Goal: Task Accomplishment & Management: Use online tool/utility

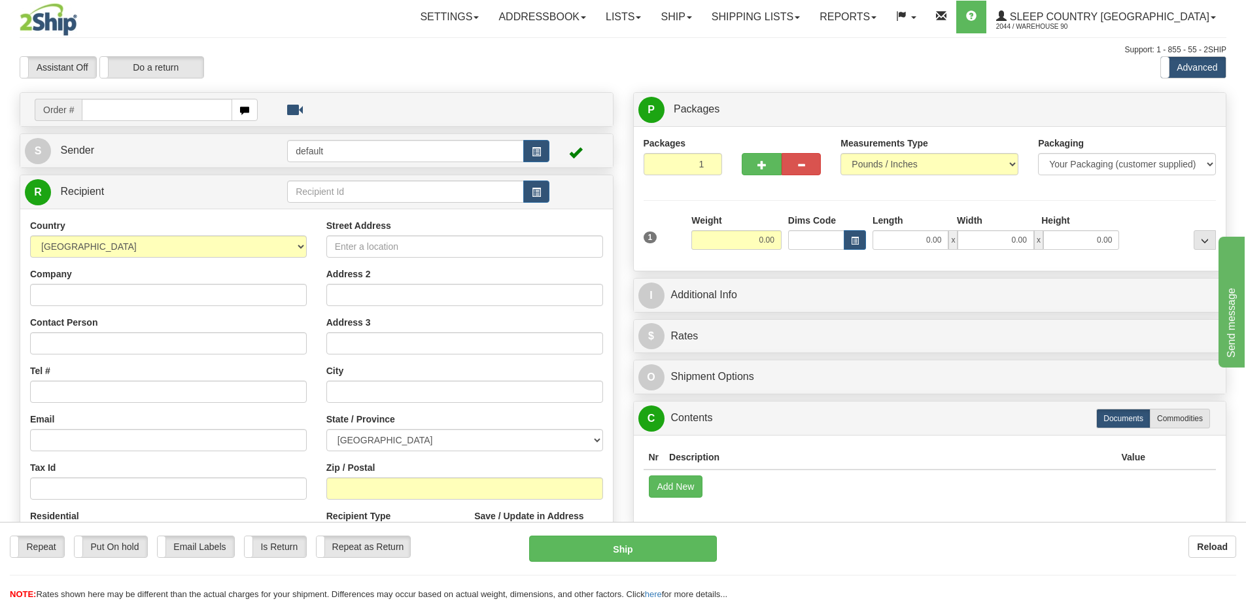
click at [114, 112] on input "text" at bounding box center [157, 110] width 150 height 22
type input "9000I085730"
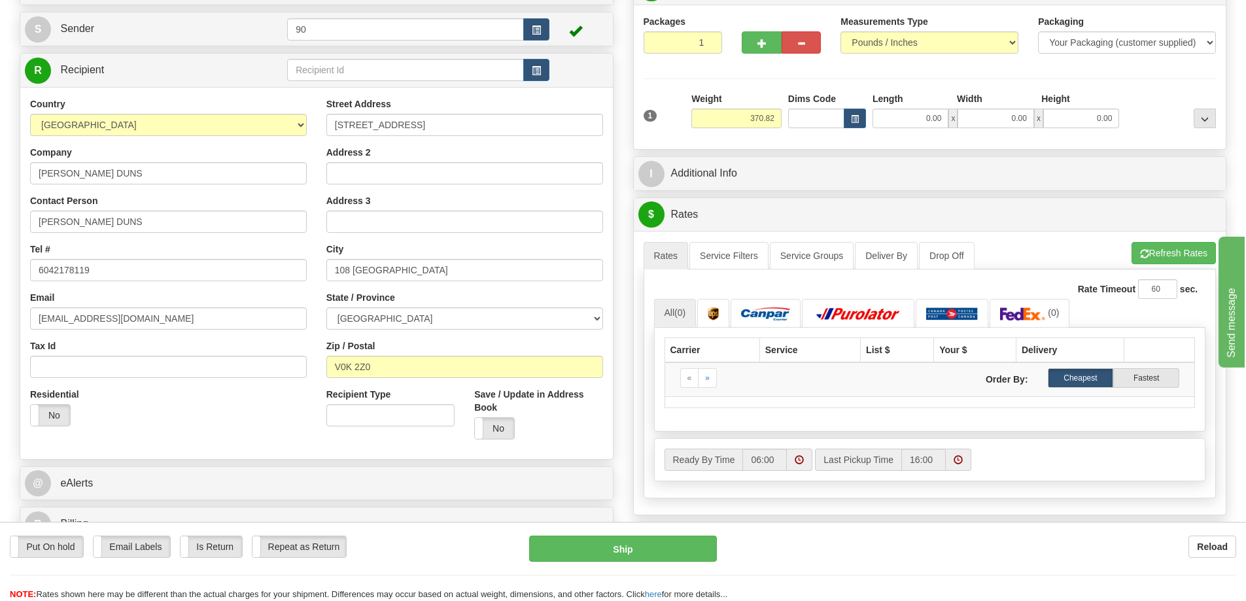
scroll to position [131, 0]
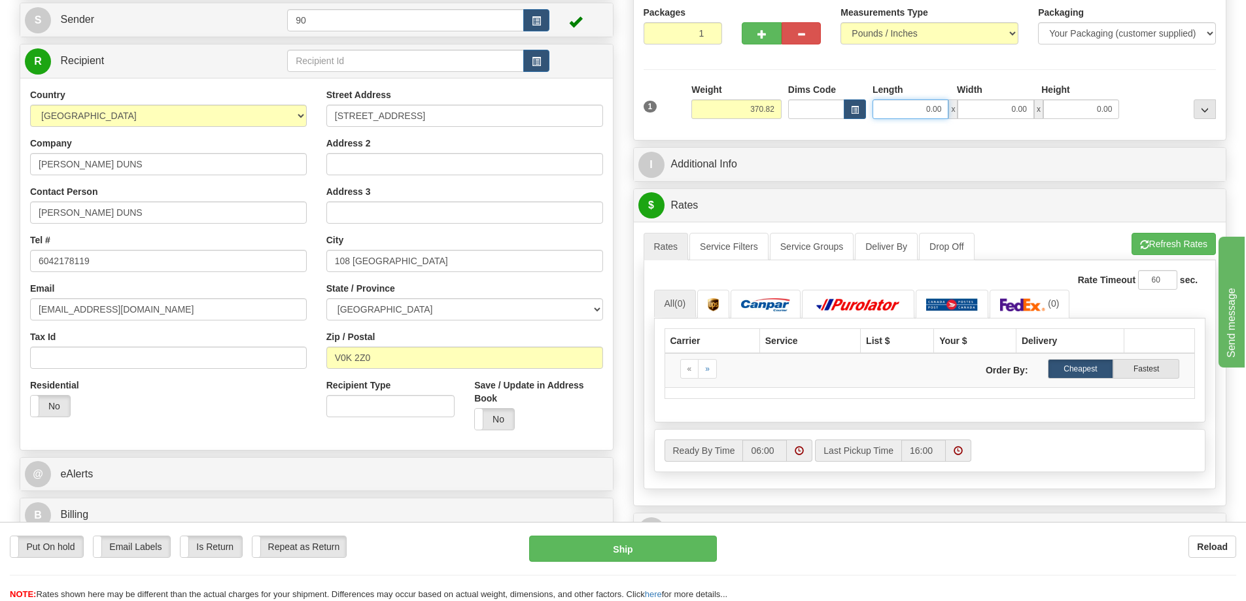
drag, startPoint x: 906, startPoint y: 111, endPoint x: 958, endPoint y: 110, distance: 52.3
click at [958, 110] on div "0.00 x 0.00 x 0.00" at bounding box center [995, 109] width 247 height 20
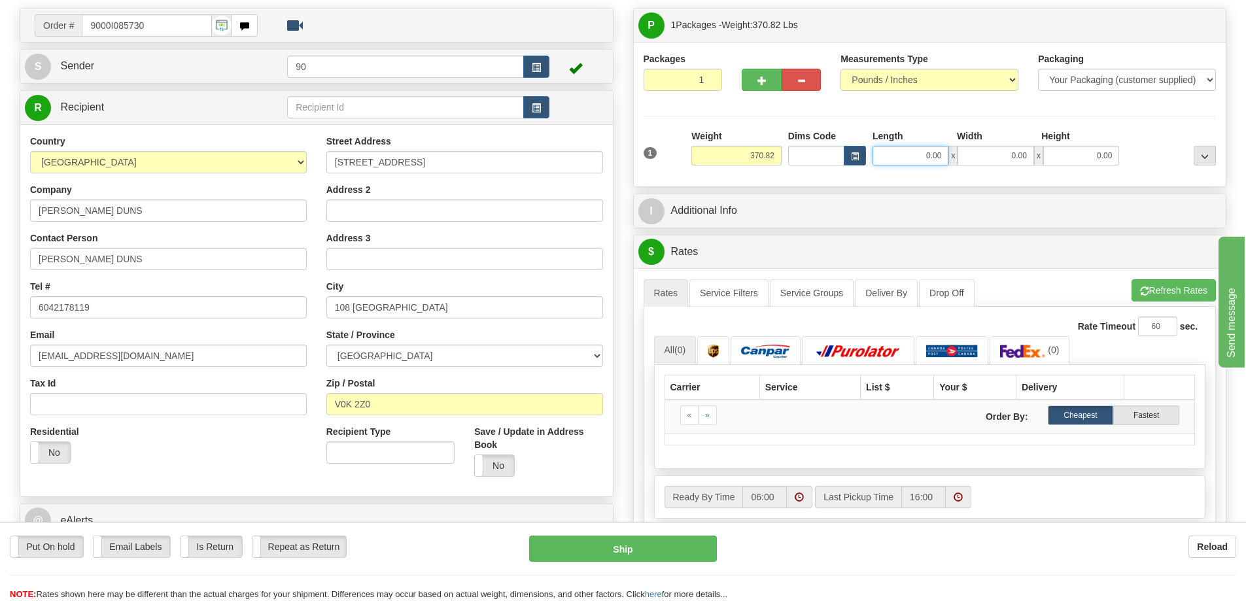
scroll to position [0, 0]
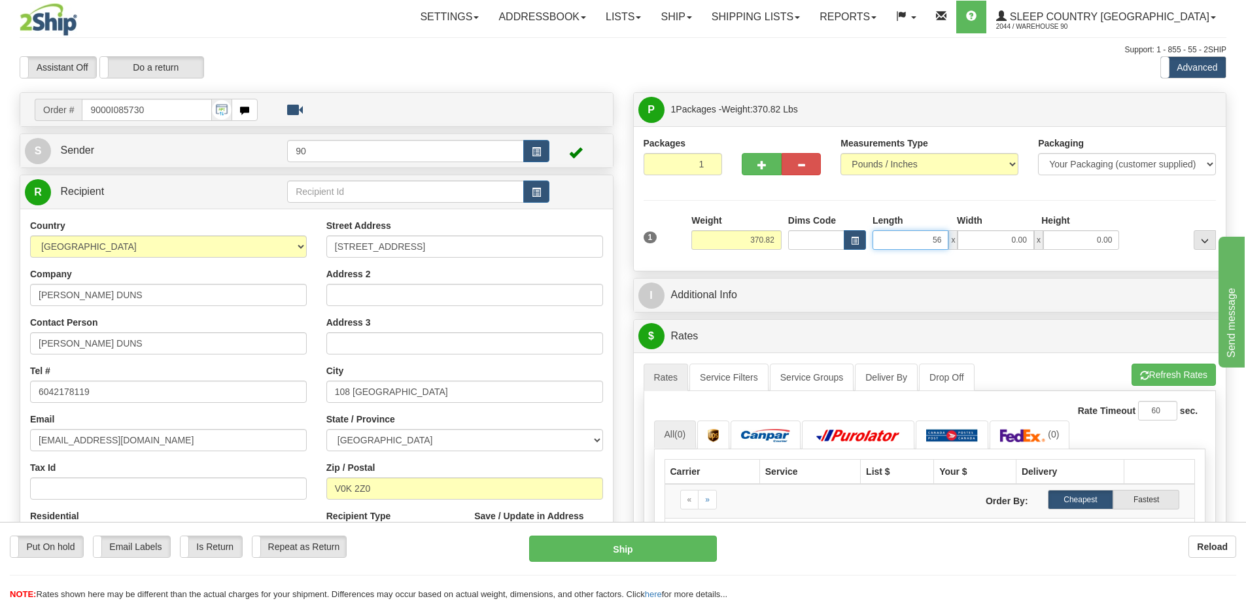
type input "5"
type input "2"
type input "0.00"
click at [710, 160] on input "2" at bounding box center [683, 164] width 79 height 22
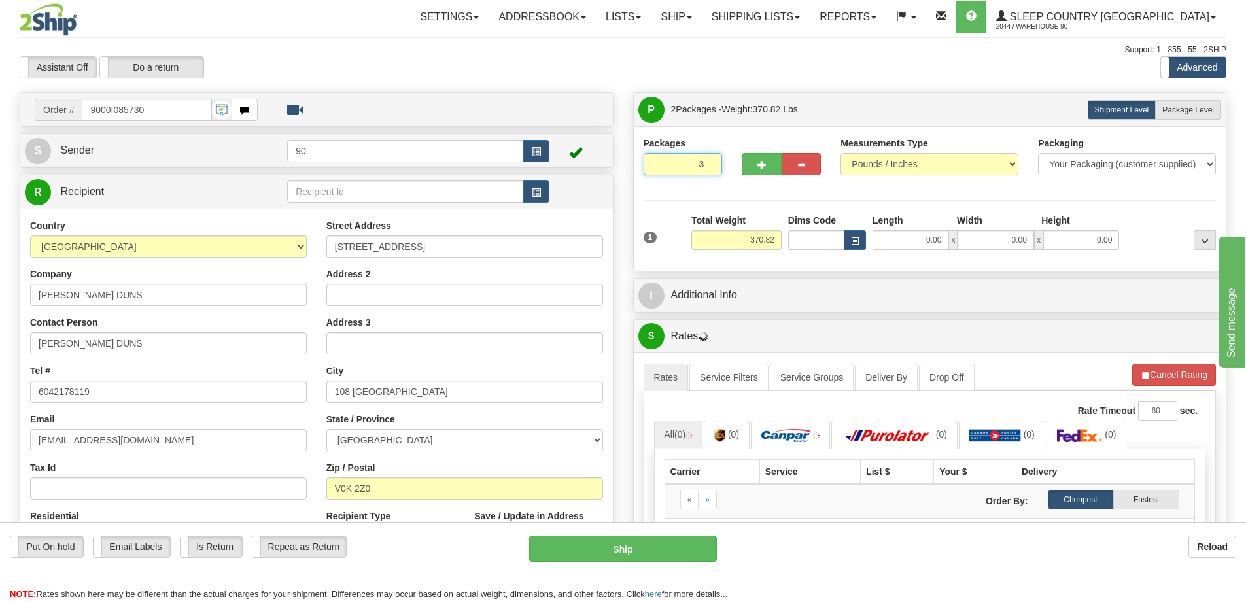
click at [709, 160] on input "3" at bounding box center [683, 164] width 79 height 22
type input "4"
click at [709, 160] on input "4" at bounding box center [683, 164] width 79 height 22
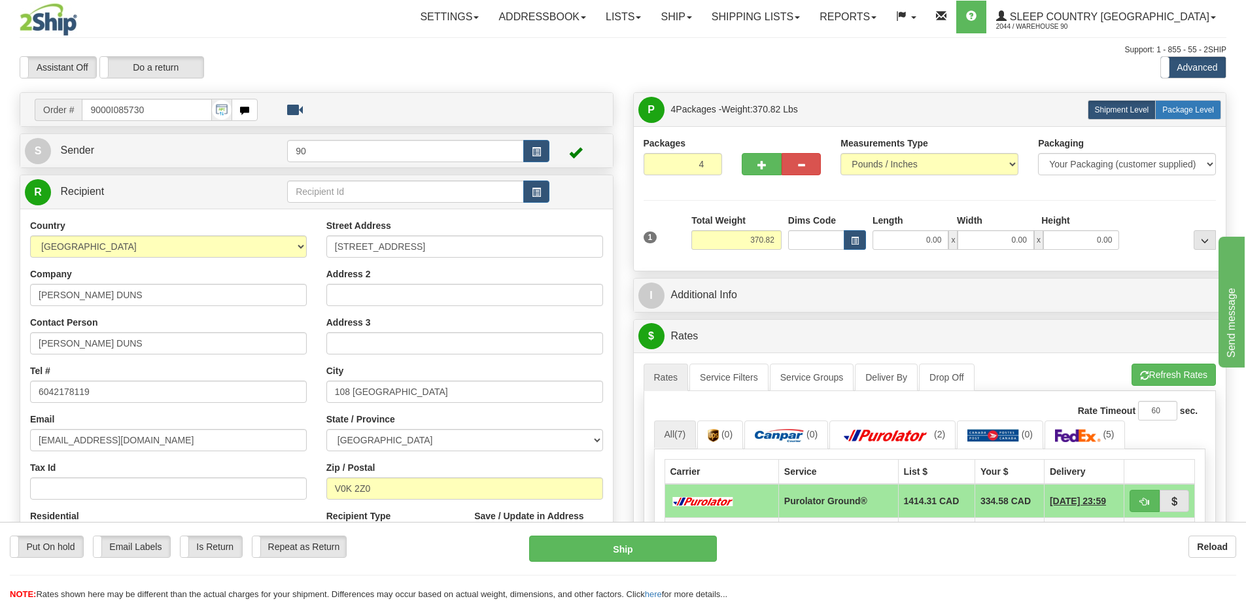
click at [1197, 111] on span "Package Level" at bounding box center [1188, 109] width 52 height 9
radio input "true"
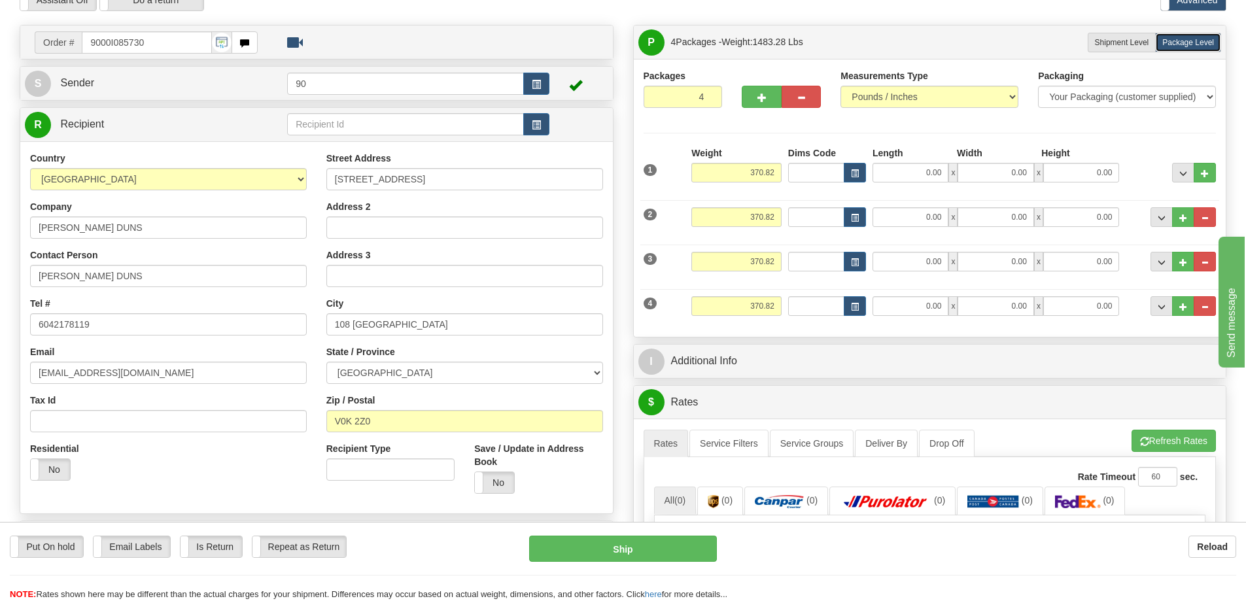
scroll to position [65, 0]
